Goal: Communication & Community: Answer question/provide support

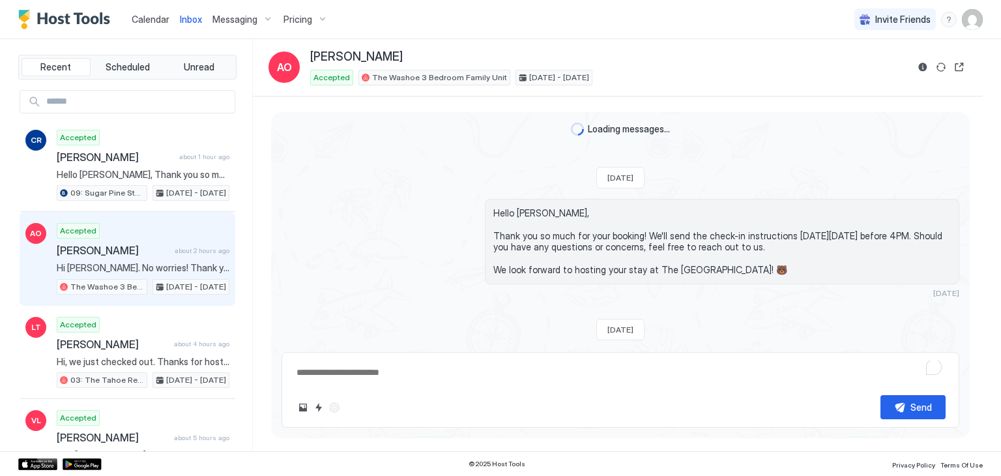
scroll to position [805, 0]
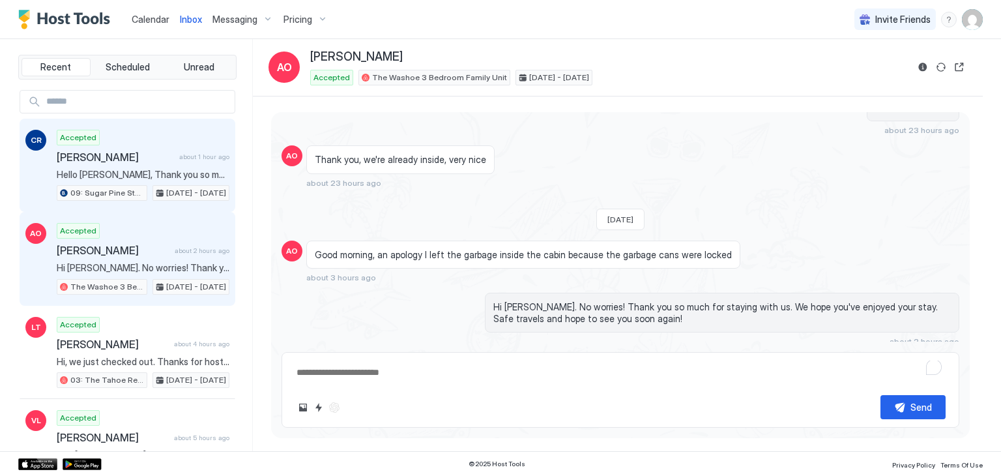
click at [143, 134] on div "Accepted [PERSON_NAME] about 1 hour ago Hello [PERSON_NAME], Thank you so much …" at bounding box center [143, 166] width 173 height 72
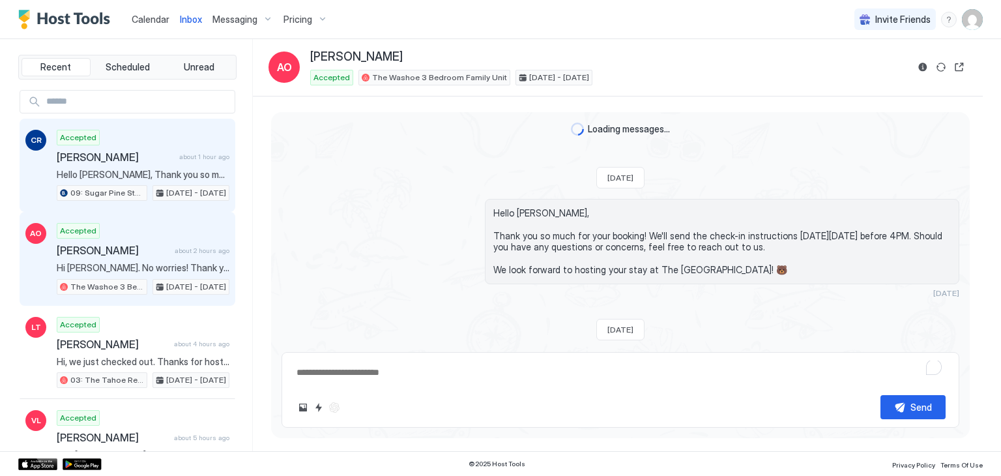
type textarea "*"
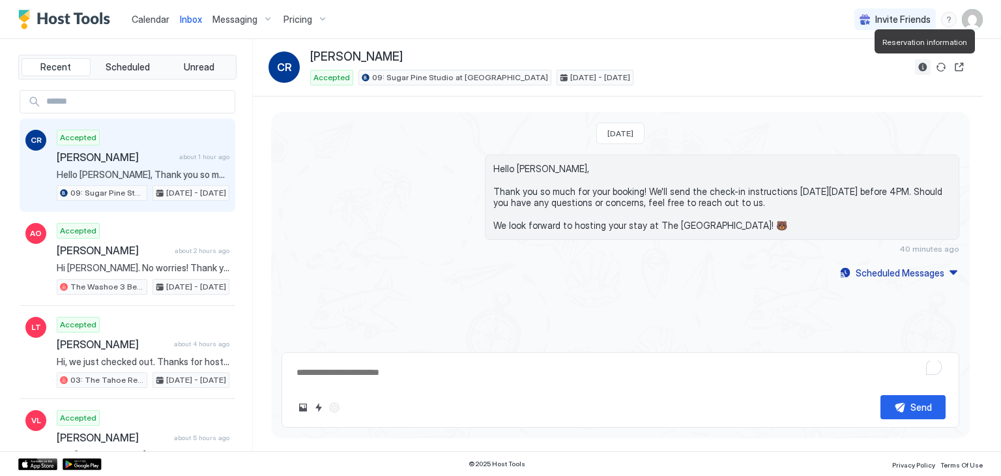
click at [918, 68] on button "Reservation information" at bounding box center [923, 67] width 16 height 16
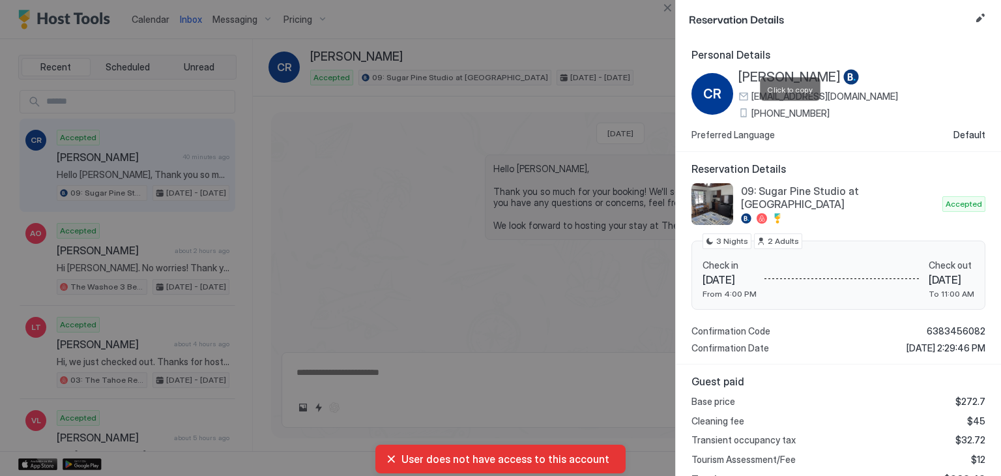
click at [777, 113] on span "[PHONE_NUMBER]" at bounding box center [790, 114] width 78 height 12
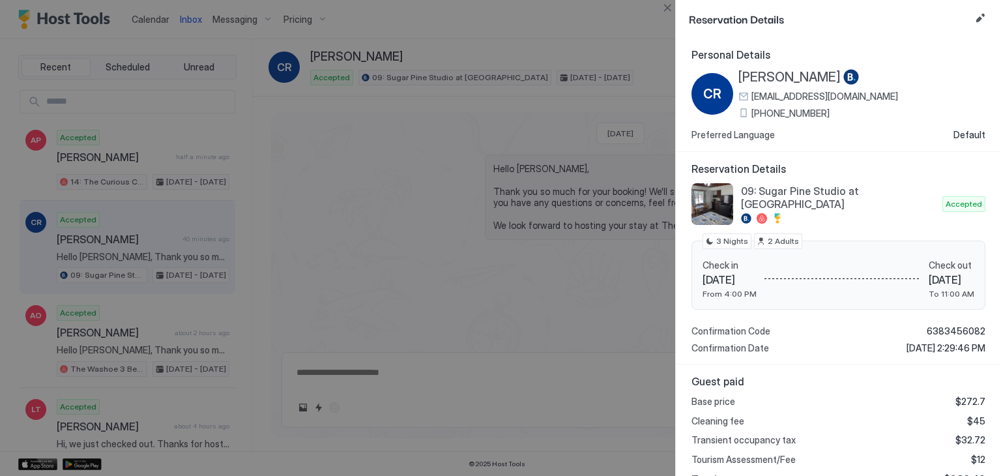
click at [756, 79] on span "[PERSON_NAME]" at bounding box center [789, 77] width 102 height 16
click at [670, 0] on button "Close" at bounding box center [667, 8] width 16 height 16
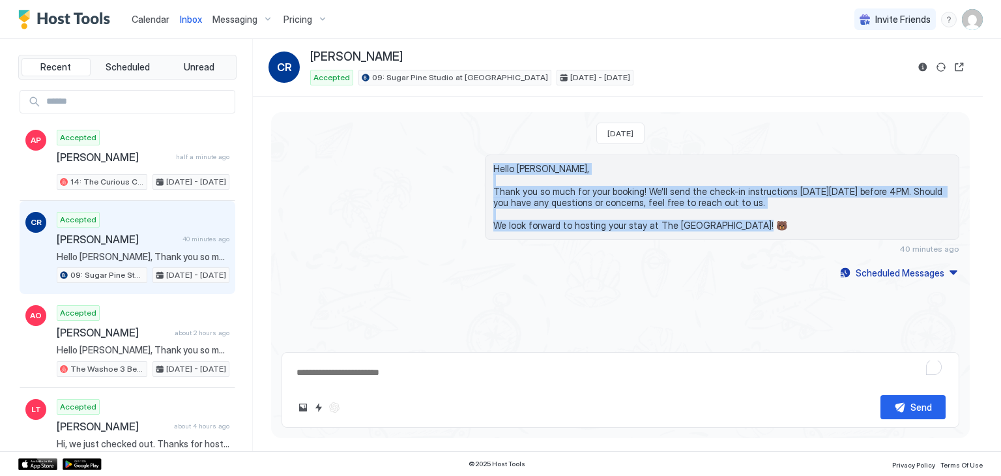
drag, startPoint x: 753, startPoint y: 229, endPoint x: 463, endPoint y: 160, distance: 298.0
click at [463, 160] on div "Hello [PERSON_NAME], Thank you so much for your booking! We'll send the check-i…" at bounding box center [620, 203] width 678 height 99
copy span "Hello [PERSON_NAME], Thank you so much for your booking! We'll send the check-i…"
click at [866, 264] on button "Scheduled Messages" at bounding box center [898, 273] width 121 height 18
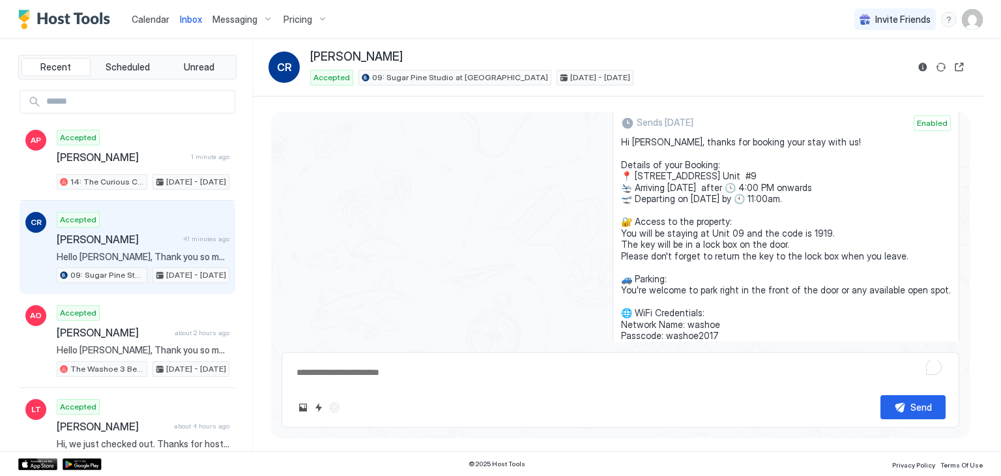
scroll to position [167, 0]
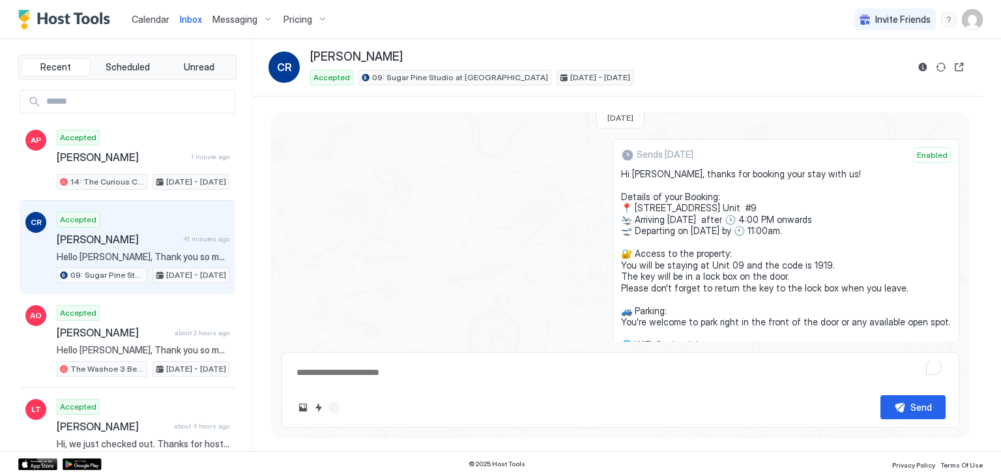
drag, startPoint x: 709, startPoint y: 259, endPoint x: 627, endPoint y: 172, distance: 118.9
click at [627, 172] on div "Sends [DATE] Enabled Hi [PERSON_NAME], thanks for booking your stay with us! De…" at bounding box center [785, 293] width 347 height 308
copy span "Hi [PERSON_NAME], thanks for booking your stay with us! Details of your Booking…"
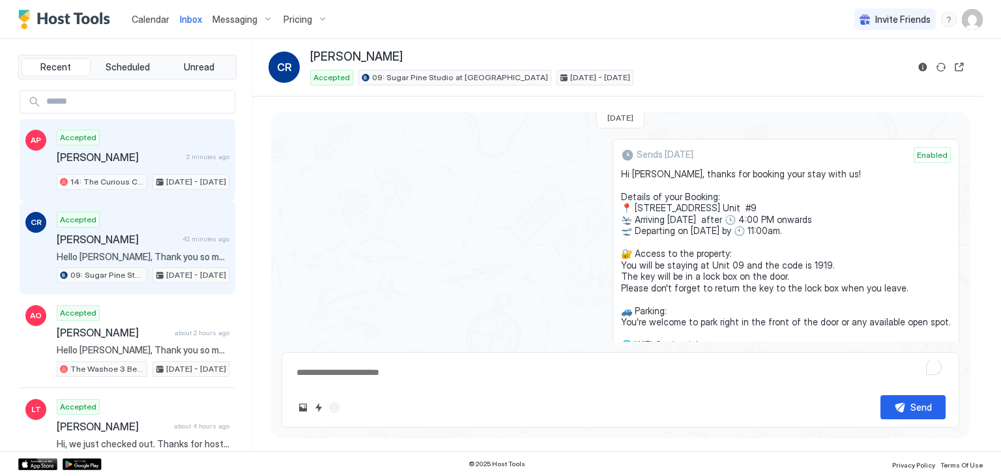
click at [106, 141] on div "Accepted [PERSON_NAME] 2 minutes ago 14: The Curious Cub Pet Friendly Studio [D…" at bounding box center [143, 160] width 173 height 60
